Goal: Entertainment & Leisure: Consume media (video, audio)

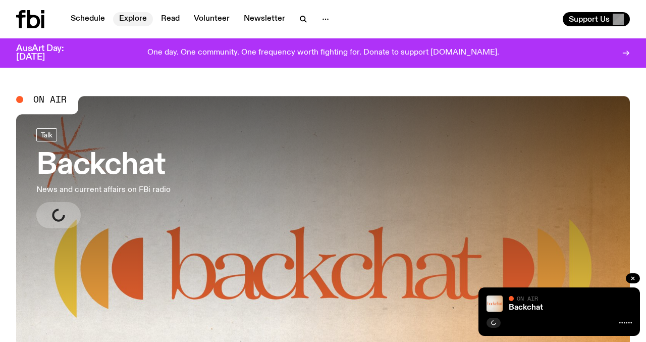
click at [123, 17] on link "Explore" at bounding box center [133, 19] width 40 height 14
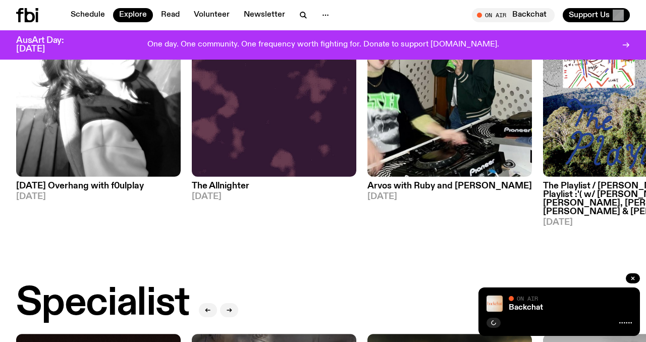
scroll to position [536, 0]
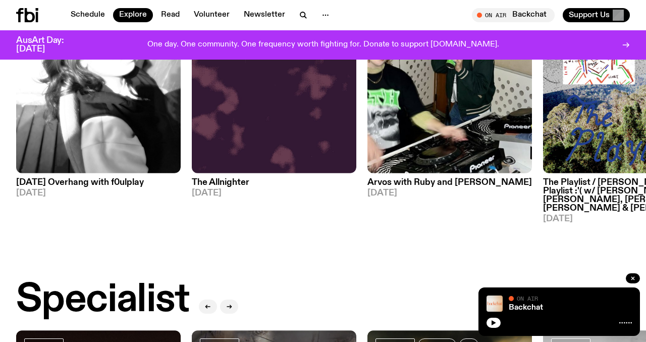
click at [598, 134] on img at bounding box center [625, 64] width 165 height 220
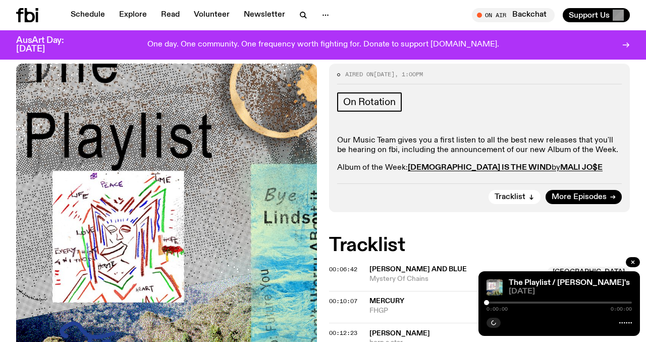
scroll to position [470, 0]
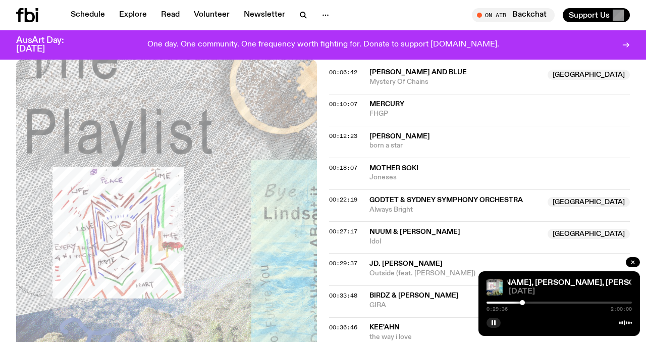
scroll to position [647, 0]
click at [527, 302] on div at bounding box center [526, 302] width 5 height 5
click at [526, 302] on div at bounding box center [525, 302] width 5 height 5
click at [524, 302] on div at bounding box center [523, 302] width 5 height 5
click at [525, 302] on div at bounding box center [524, 302] width 5 height 5
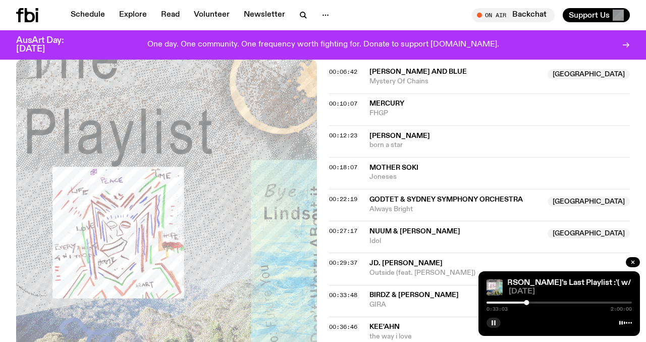
click at [498, 320] on button "button" at bounding box center [494, 322] width 14 height 10
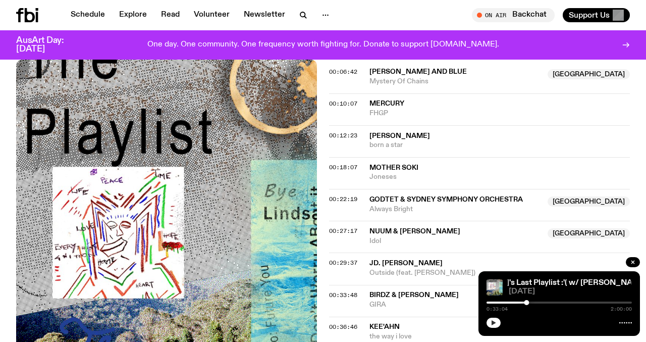
click at [492, 324] on icon "button" at bounding box center [494, 322] width 5 height 5
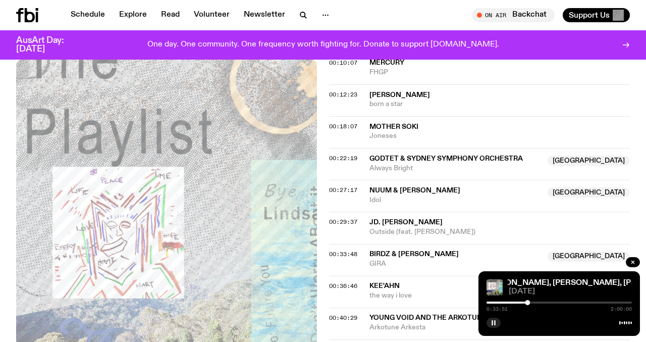
scroll to position [694, 0]
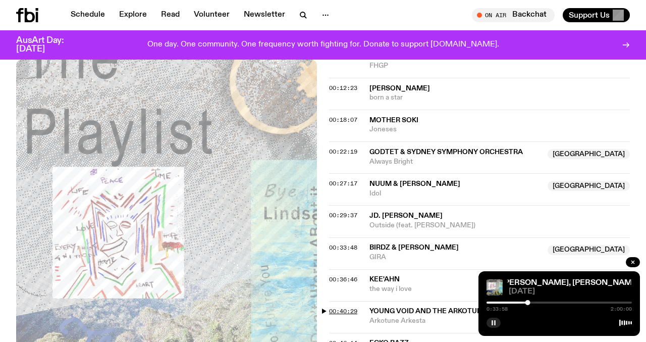
click at [346, 307] on span "00:40:29" at bounding box center [343, 311] width 28 height 8
click at [539, 303] on div at bounding box center [538, 302] width 5 height 5
click at [540, 303] on div at bounding box center [540, 302] width 5 height 5
click at [543, 303] on div at bounding box center [542, 302] width 5 height 5
click at [545, 303] on div at bounding box center [545, 302] width 5 height 5
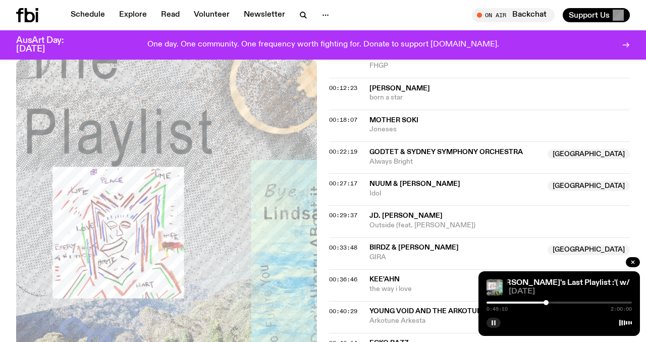
click at [546, 303] on div at bounding box center [546, 302] width 5 height 5
click at [546, 303] on div at bounding box center [545, 302] width 5 height 5
click at [545, 303] on div at bounding box center [544, 302] width 5 height 5
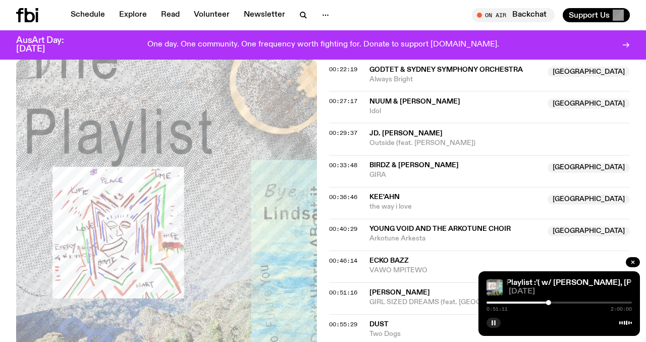
scroll to position [775, 0]
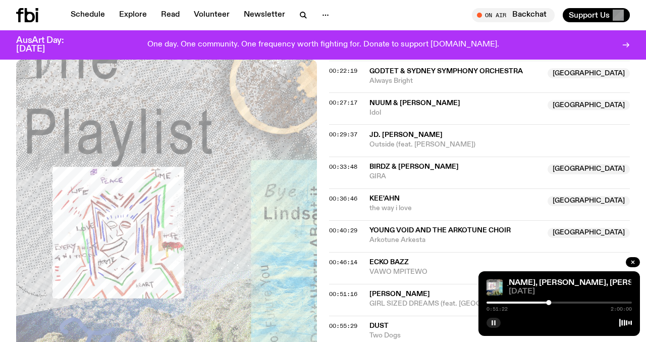
click at [551, 303] on div at bounding box center [559, 302] width 145 height 2
click at [557, 302] on div at bounding box center [559, 302] width 145 height 2
click at [561, 303] on div at bounding box center [559, 302] width 145 height 2
click at [557, 302] on div at bounding box center [487, 302] width 145 height 2
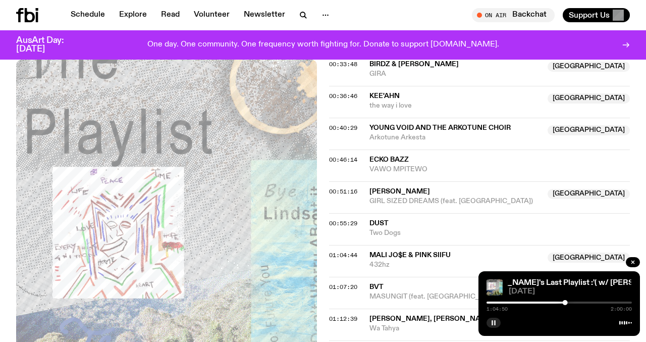
scroll to position [854, 0]
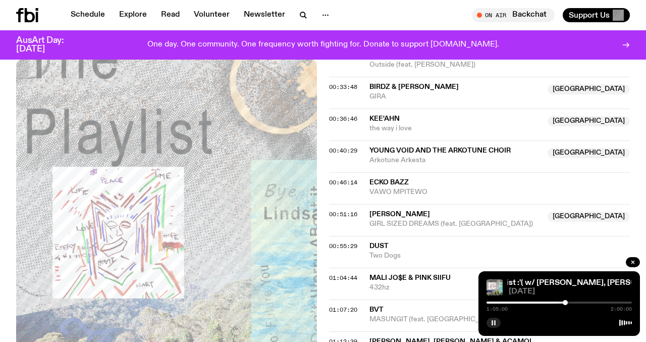
click at [582, 303] on div at bounding box center [581, 302] width 5 height 5
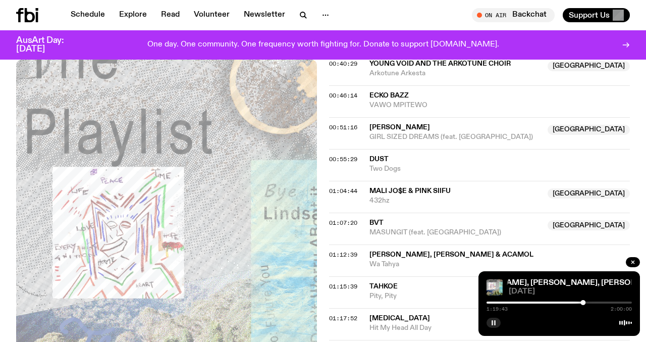
scroll to position [940, 0]
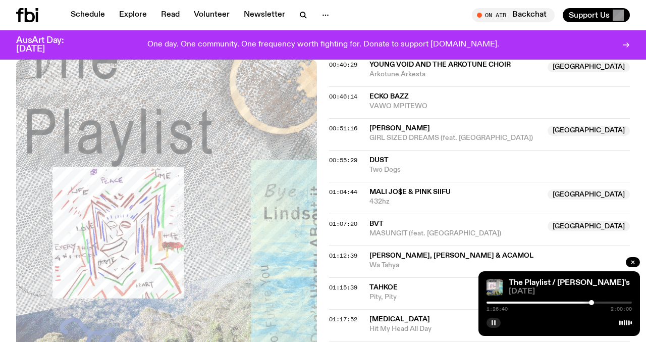
drag, startPoint x: 586, startPoint y: 301, endPoint x: 592, endPoint y: 301, distance: 5.6
click at [592, 301] on div at bounding box center [591, 302] width 5 height 5
click at [590, 301] on div at bounding box center [589, 302] width 5 height 5
click at [406, 315] on span "[MEDICAL_DATA]" at bounding box center [399, 318] width 61 height 7
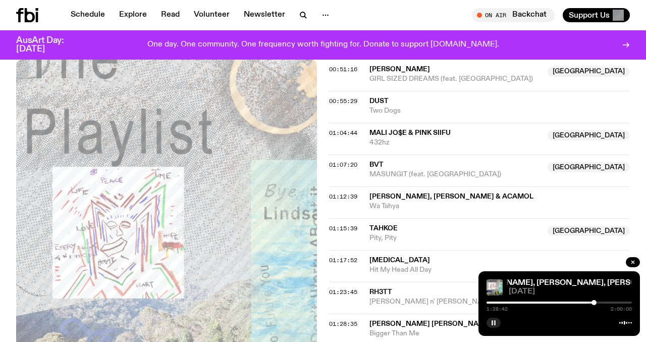
scroll to position [997, 0]
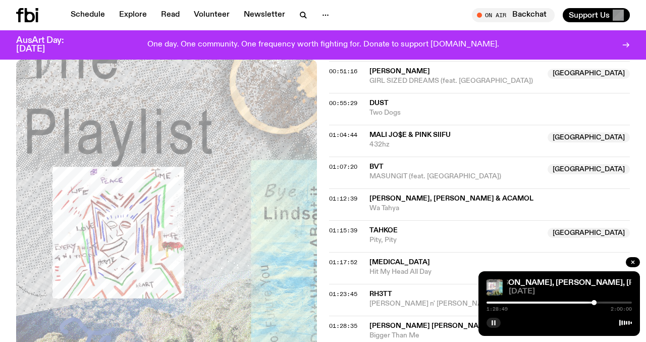
click at [615, 304] on div at bounding box center [615, 302] width 5 height 5
click at [617, 304] on div at bounding box center [617, 302] width 5 height 5
click at [615, 304] on div at bounding box center [615, 302] width 5 height 5
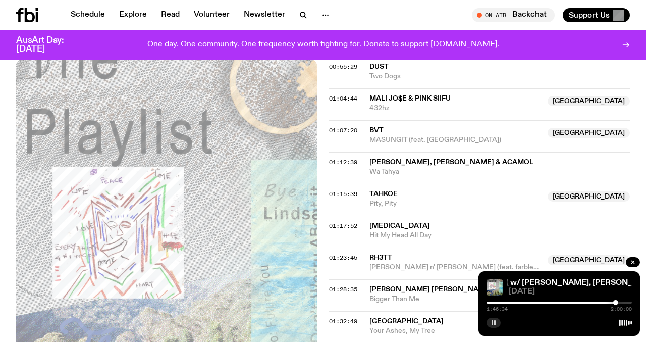
scroll to position [1040, 0]
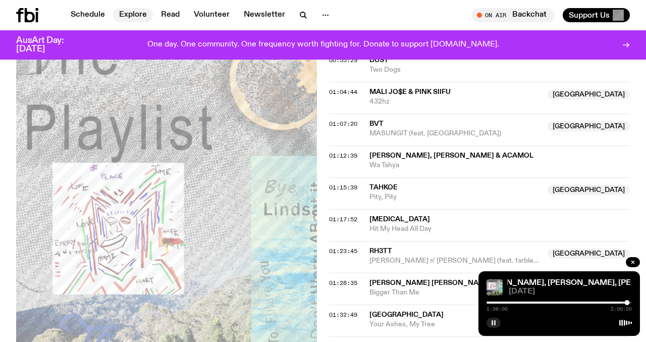
click at [149, 12] on link "Explore" at bounding box center [133, 15] width 40 height 14
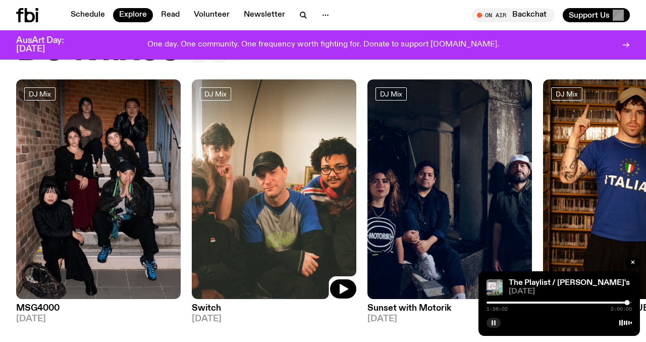
scroll to position [65, 0]
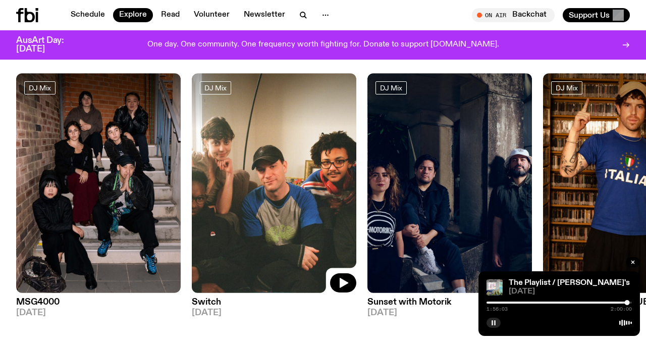
click at [229, 171] on img at bounding box center [274, 183] width 165 height 220
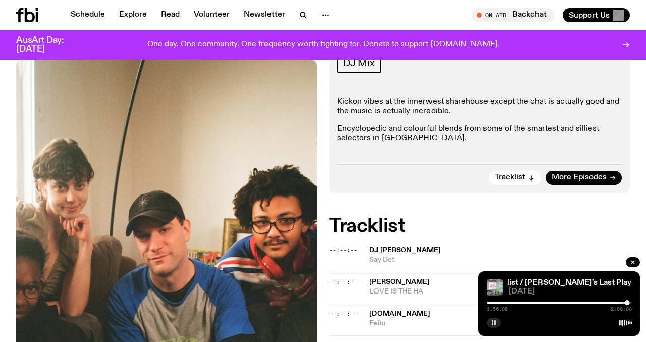
scroll to position [172, 0]
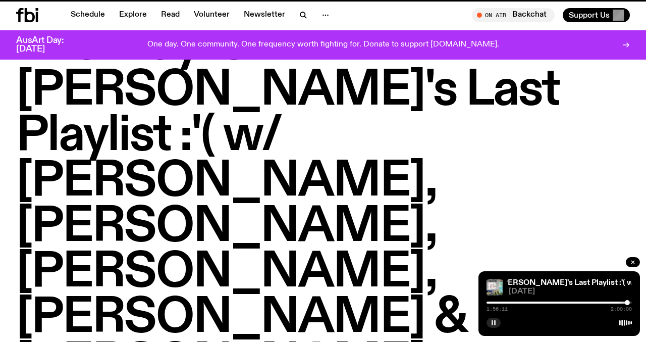
scroll to position [1040, 0]
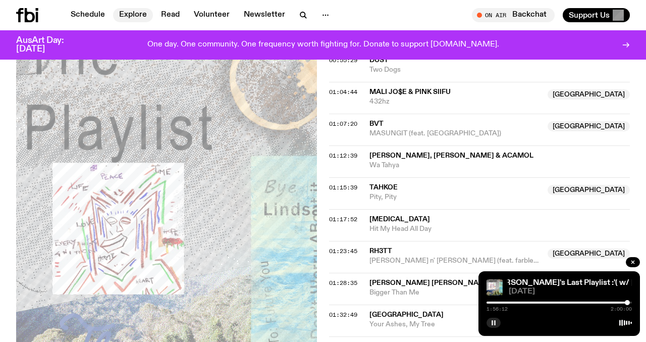
click at [121, 17] on link "Explore" at bounding box center [133, 15] width 40 height 14
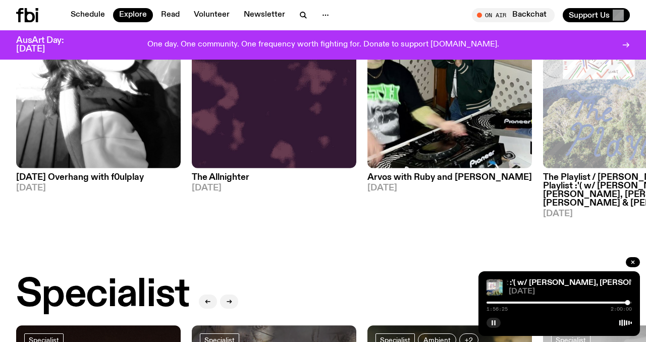
scroll to position [540, 0]
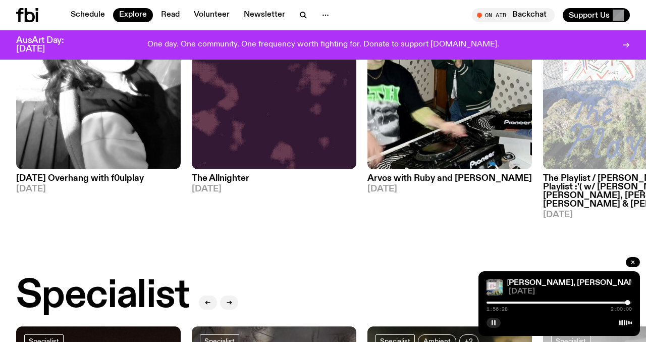
click at [558, 194] on h3 "The Playlist / [PERSON_NAME]'s Last Playlist :'( w/ [PERSON_NAME], [PERSON_NAME…" at bounding box center [625, 191] width 165 height 34
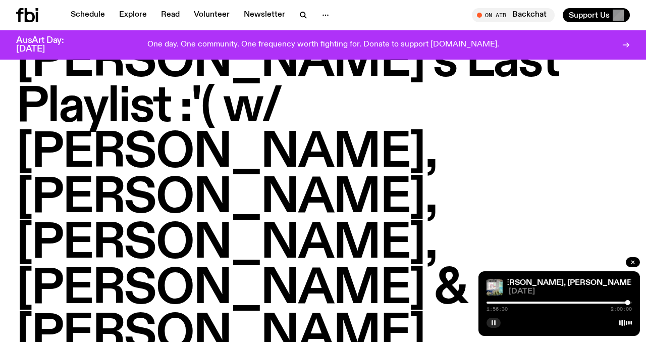
scroll to position [92, 0]
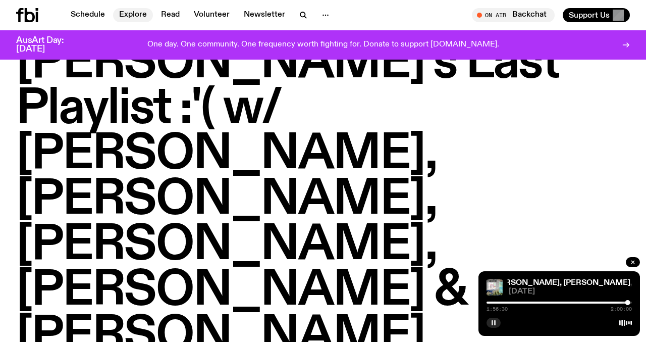
click at [142, 15] on link "Explore" at bounding box center [133, 15] width 40 height 14
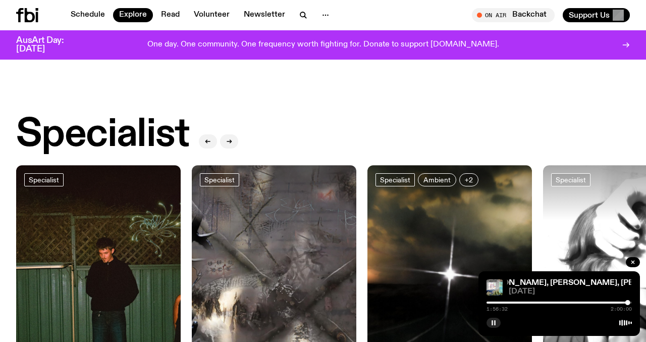
scroll to position [704, 0]
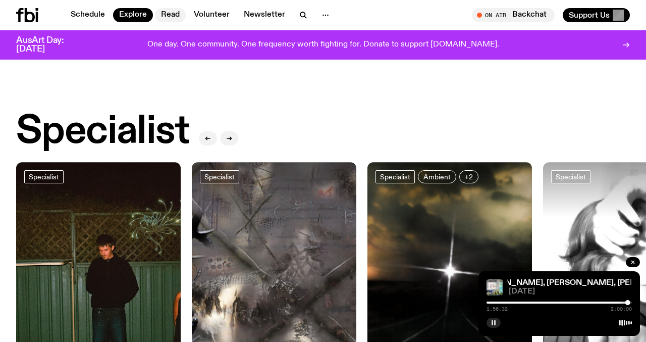
click at [175, 15] on link "Read" at bounding box center [170, 15] width 31 height 14
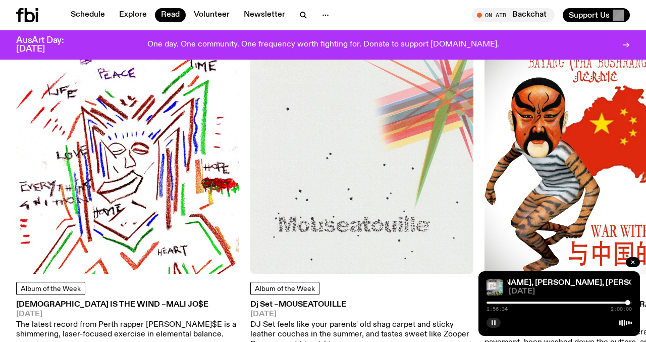
scroll to position [500, 0]
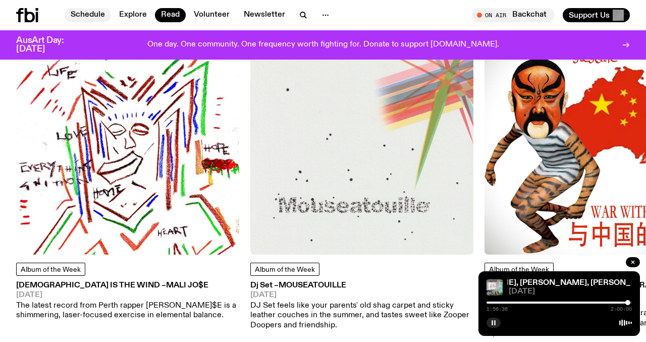
click at [87, 22] on link "Schedule" at bounding box center [88, 15] width 46 height 14
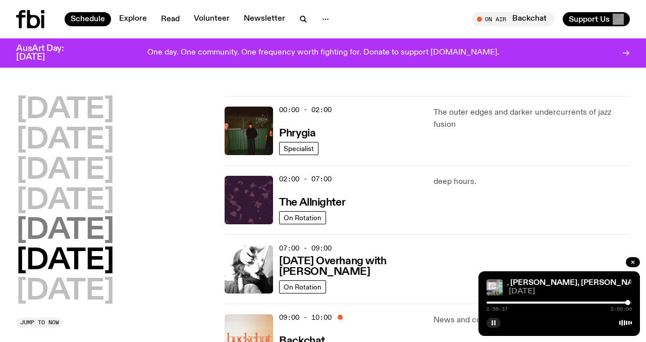
click at [76, 234] on h2 "[DATE]" at bounding box center [65, 231] width 98 height 28
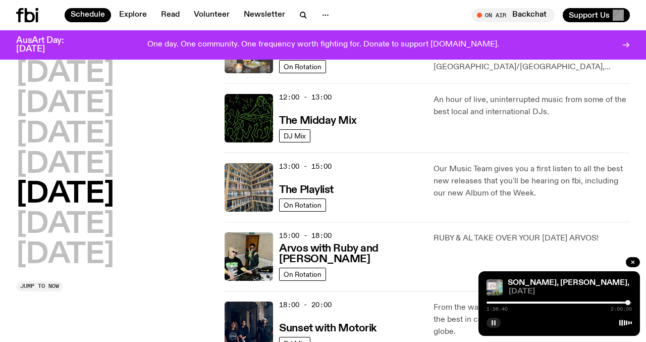
scroll to position [222, 0]
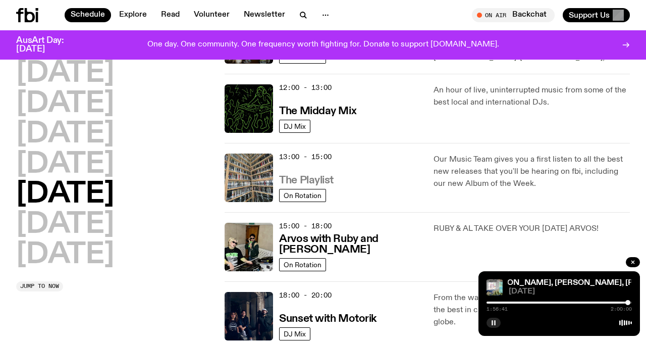
click at [318, 176] on h3 "The Playlist" at bounding box center [306, 180] width 55 height 11
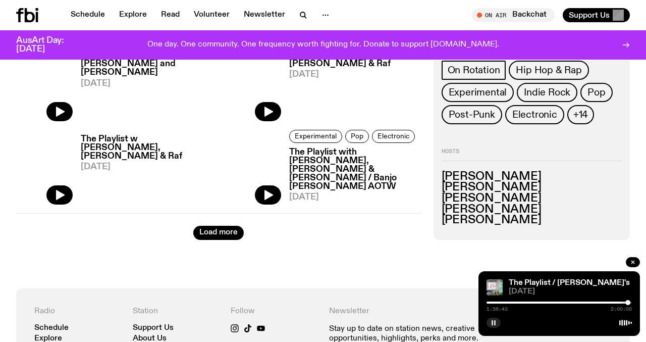
scroll to position [1653, 0]
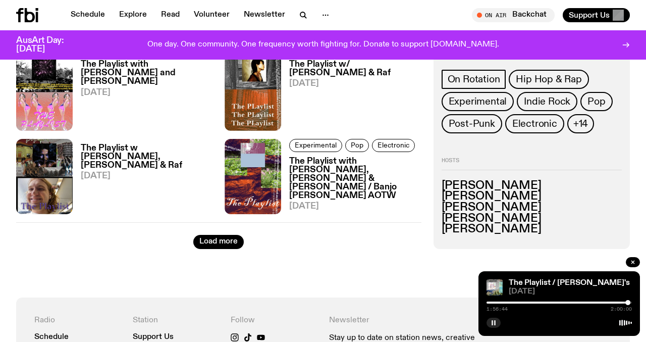
click at [215, 235] on button "Load more" at bounding box center [218, 242] width 50 height 14
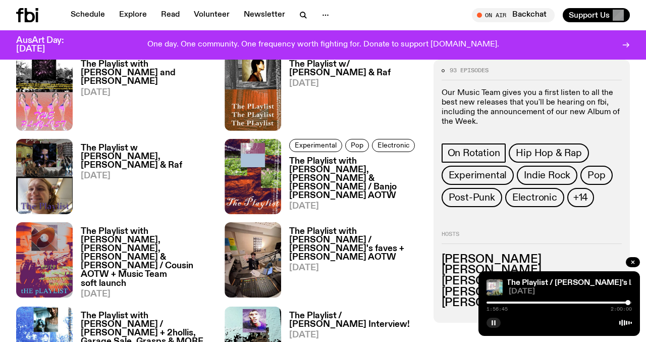
scroll to position [1740, 0]
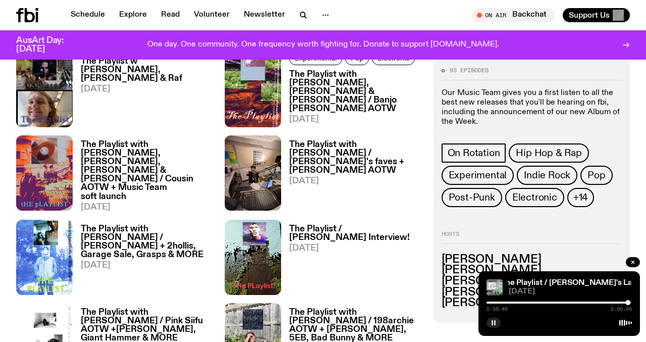
click at [326, 145] on h3 "The Playlist with [PERSON_NAME] / [PERSON_NAME]'s faves + [PERSON_NAME] AOTW" at bounding box center [355, 157] width 132 height 34
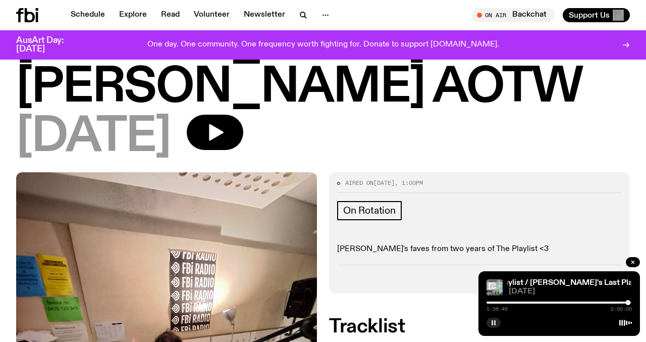
scroll to position [156, 0]
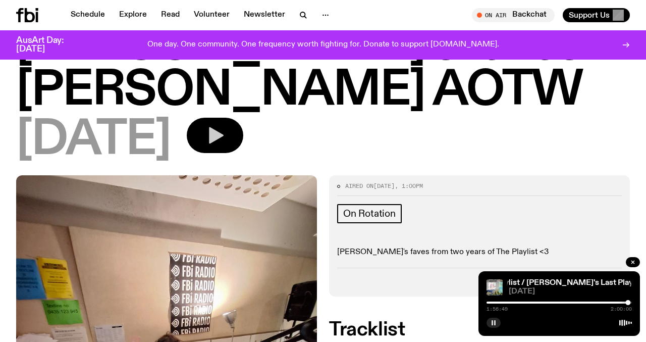
click at [225, 125] on icon "button" at bounding box center [215, 135] width 20 height 20
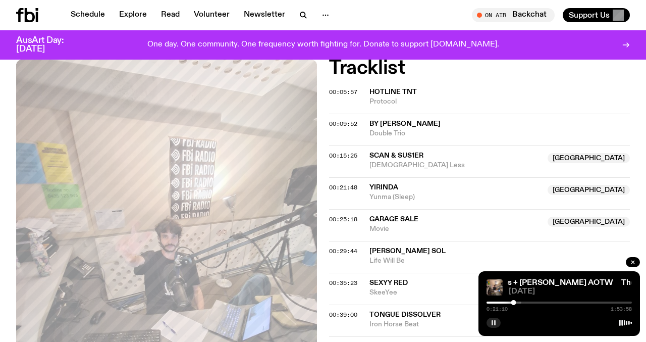
scroll to position [416, 0]
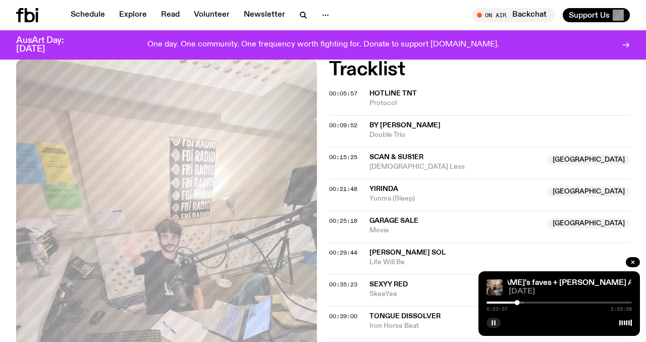
click at [495, 317] on button "button" at bounding box center [494, 322] width 14 height 10
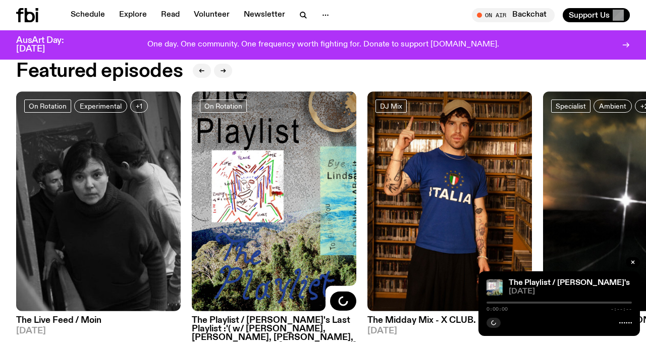
scroll to position [421, 0]
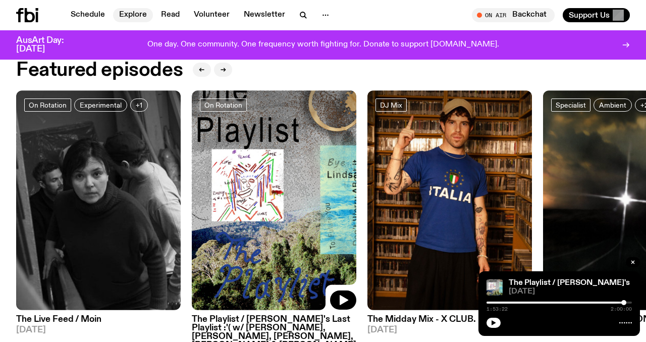
click at [126, 16] on link "Explore" at bounding box center [133, 15] width 40 height 14
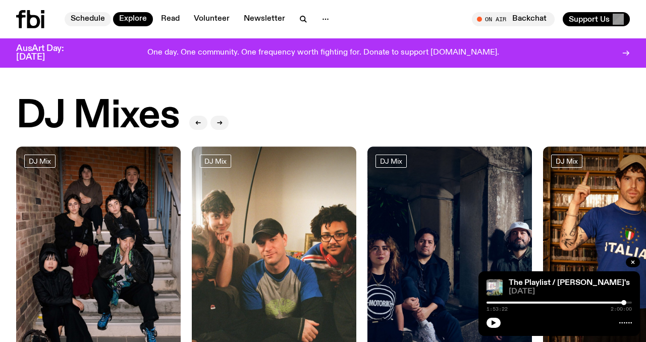
click at [95, 16] on link "Schedule" at bounding box center [88, 19] width 46 height 14
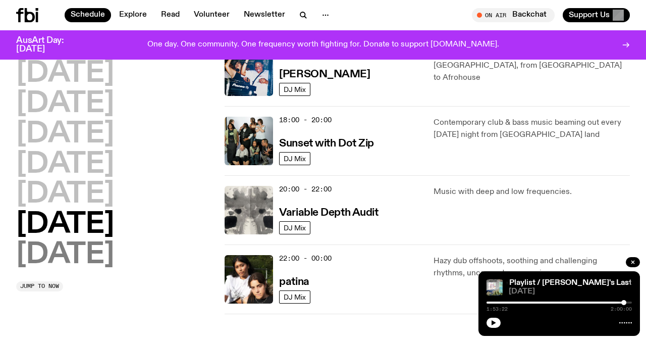
click at [111, 255] on h2 "Sunday" at bounding box center [65, 255] width 98 height 28
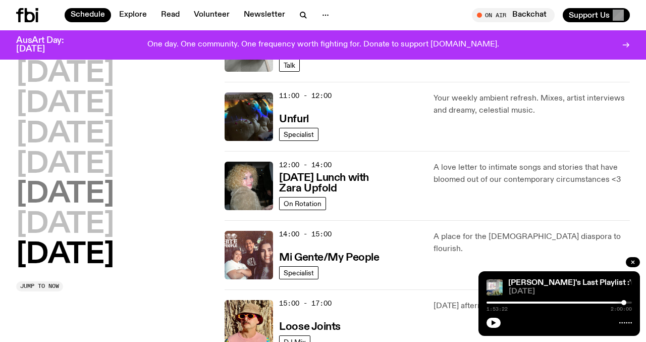
click at [69, 198] on h2 "Friday" at bounding box center [65, 194] width 98 height 28
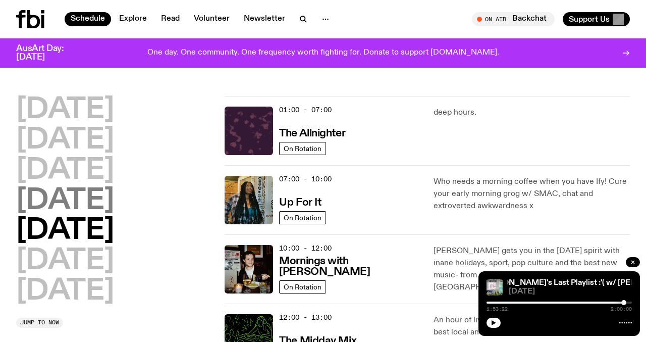
click at [62, 202] on h2 "Thursday" at bounding box center [65, 201] width 98 height 28
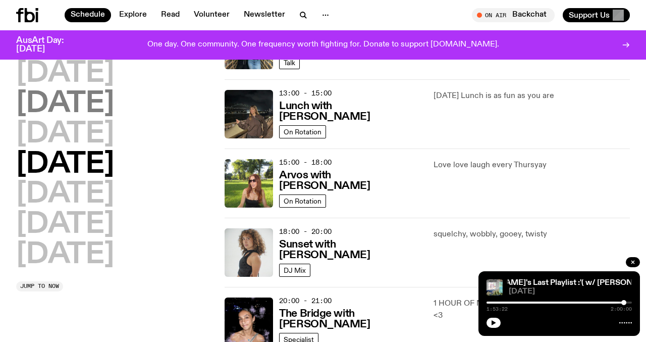
click at [104, 90] on h2 "Tuesday" at bounding box center [65, 104] width 98 height 28
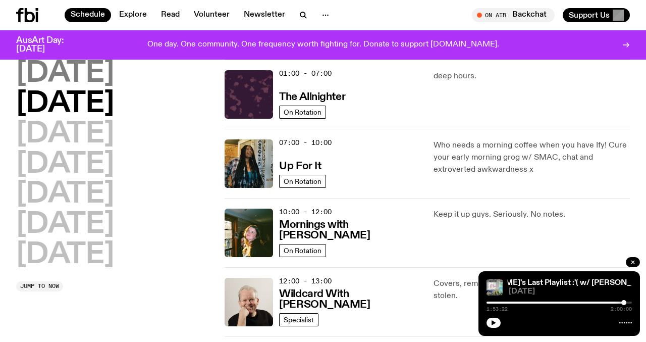
click at [104, 74] on h2 "Monday" at bounding box center [65, 74] width 98 height 28
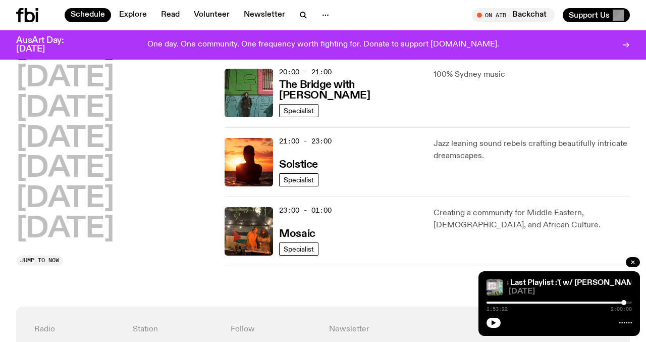
scroll to position [515, 0]
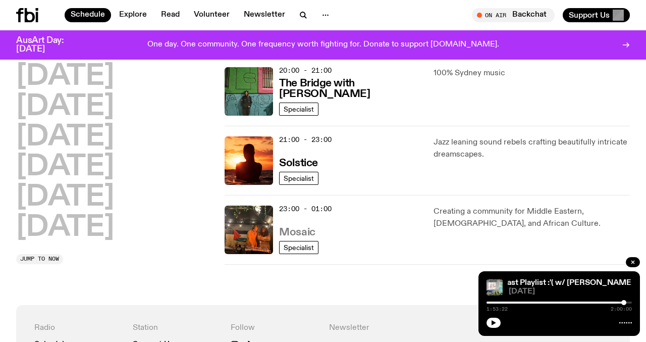
click at [298, 227] on h3 "Mosaic" at bounding box center [297, 232] width 36 height 11
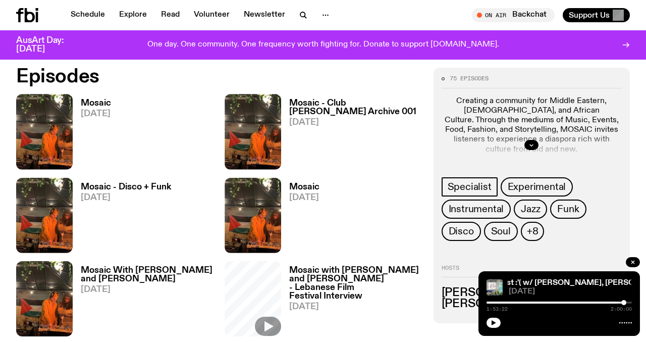
scroll to position [436, 0]
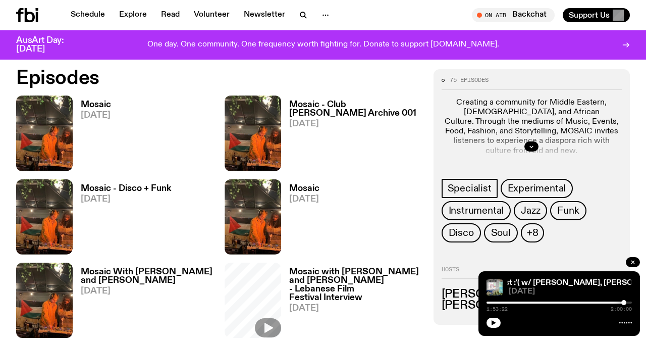
click at [59, 114] on img at bounding box center [44, 132] width 57 height 75
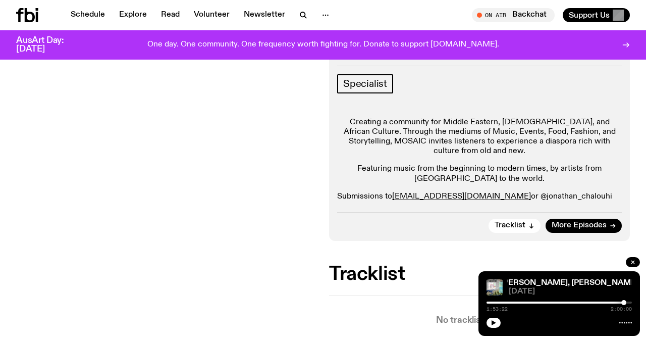
scroll to position [148, 0]
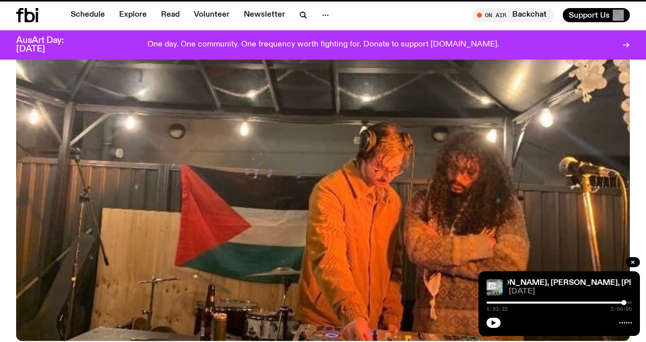
scroll to position [436, 0]
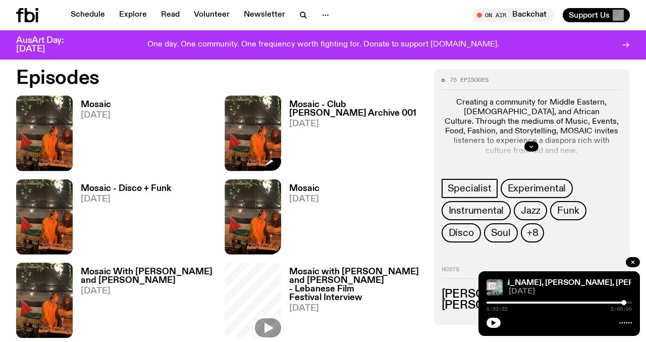
click at [265, 156] on img at bounding box center [253, 132] width 57 height 75
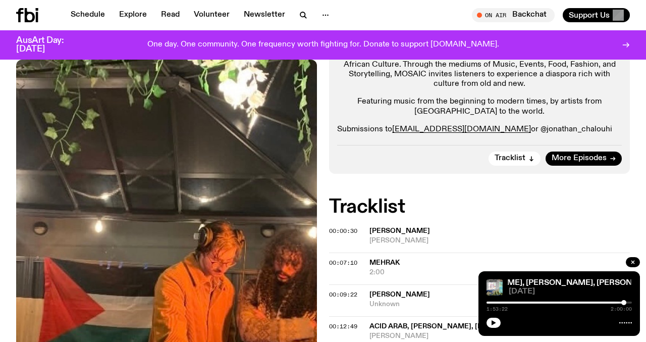
scroll to position [274, 0]
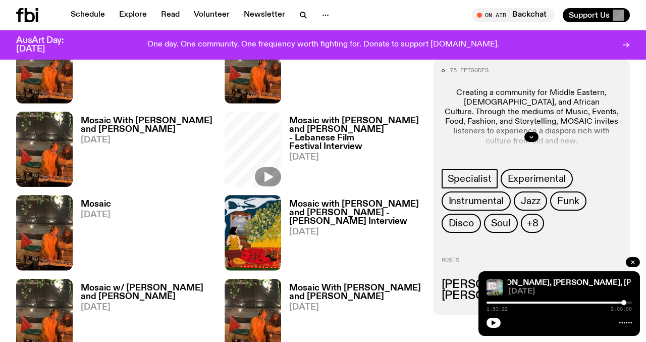
scroll to position [593, 0]
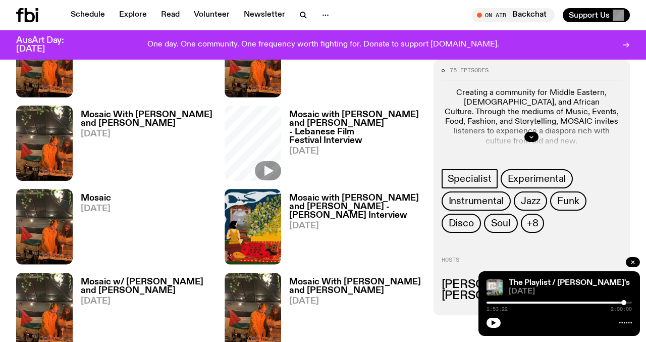
click at [117, 126] on h3 "Mosaic With Jonathan Chalouhi and Tommy Boutros" at bounding box center [147, 119] width 132 height 17
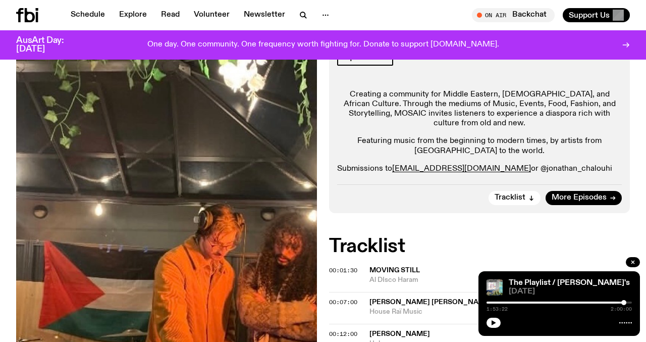
scroll to position [266, 0]
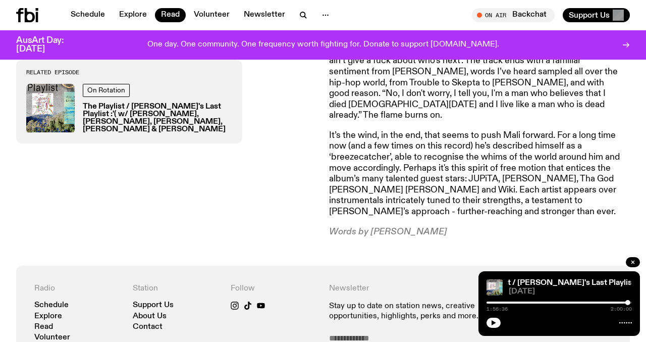
scroll to position [654, 0]
